Goal: Task Accomplishment & Management: Use online tool/utility

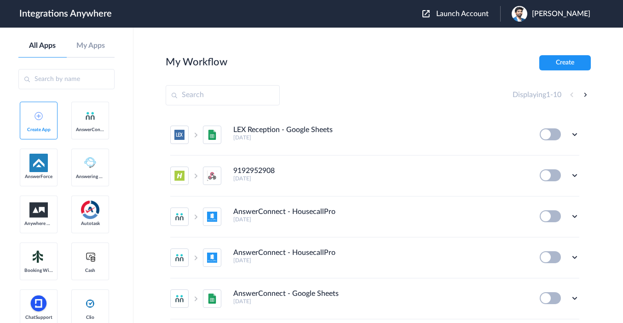
click at [474, 15] on span "Launch Account" at bounding box center [462, 13] width 52 height 7
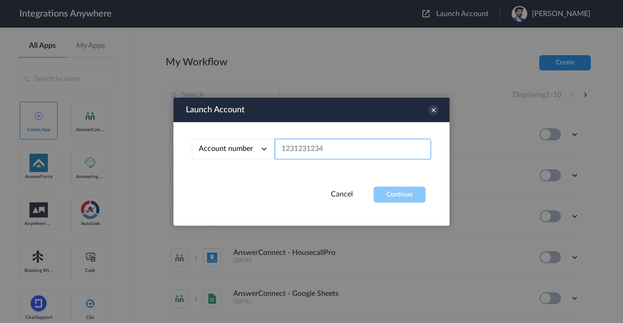
click at [330, 154] on input "text" at bounding box center [353, 149] width 156 height 21
paste input "8669811549"
type input "8669811549"
